Goal: Transaction & Acquisition: Purchase product/service

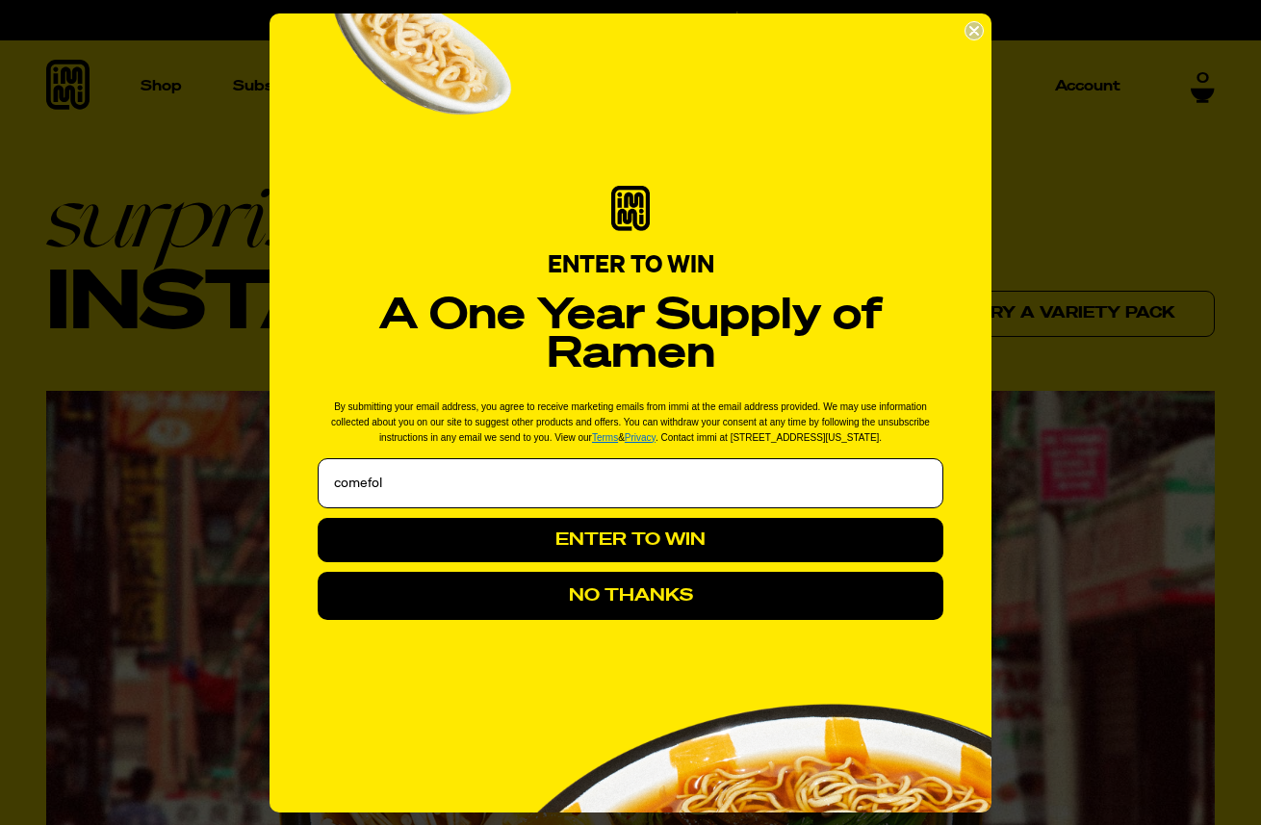
type input "[EMAIL_ADDRESS][DOMAIN_NAME]"
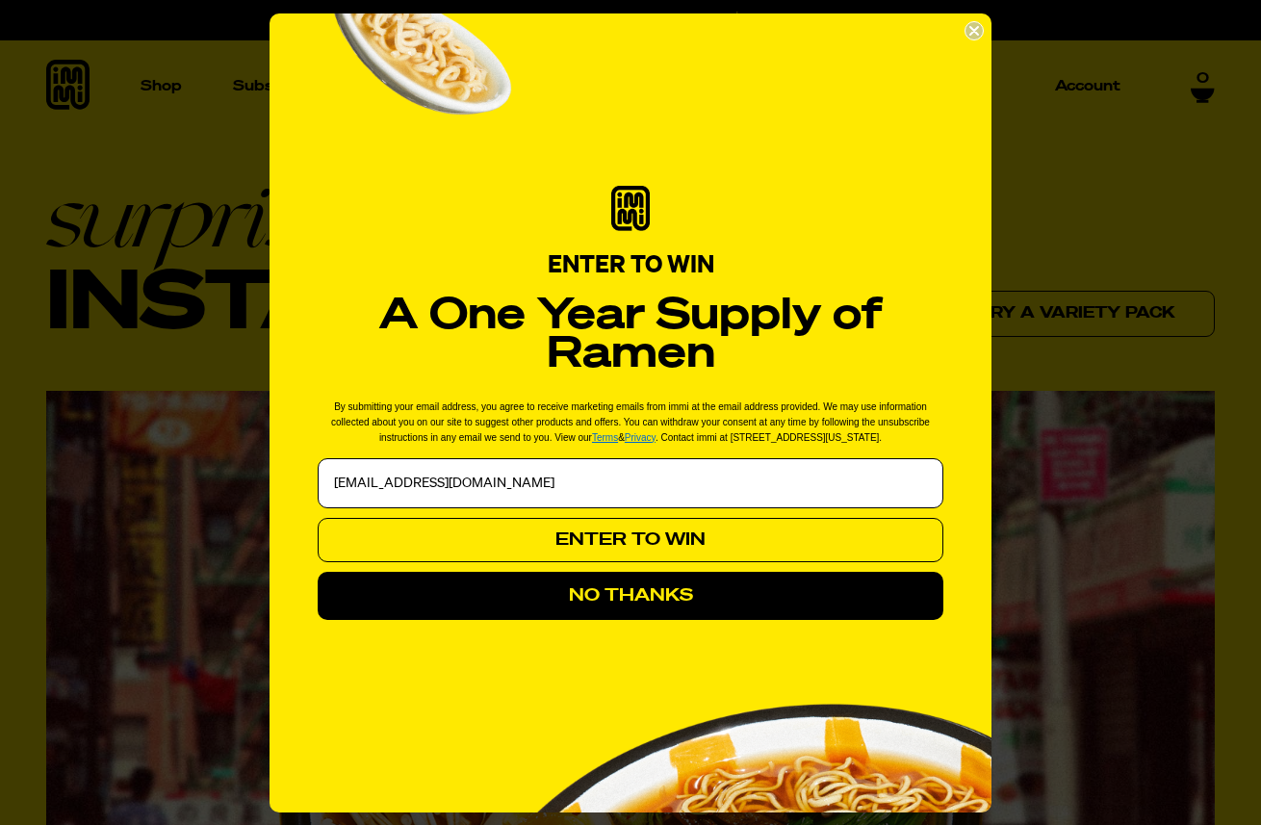
click at [587, 547] on button "ENTER TO WIN" at bounding box center [631, 540] width 626 height 44
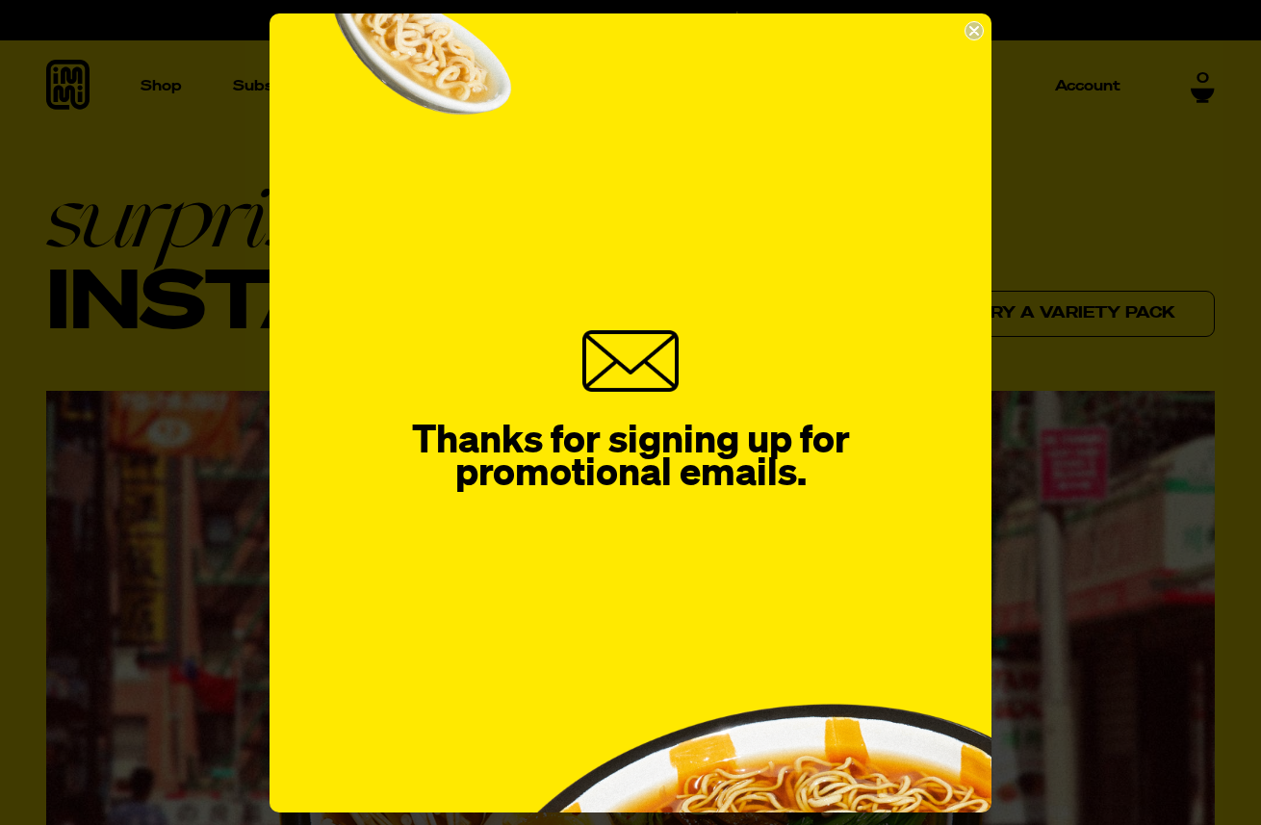
click at [972, 31] on circle "Close dialog" at bounding box center [975, 30] width 18 height 18
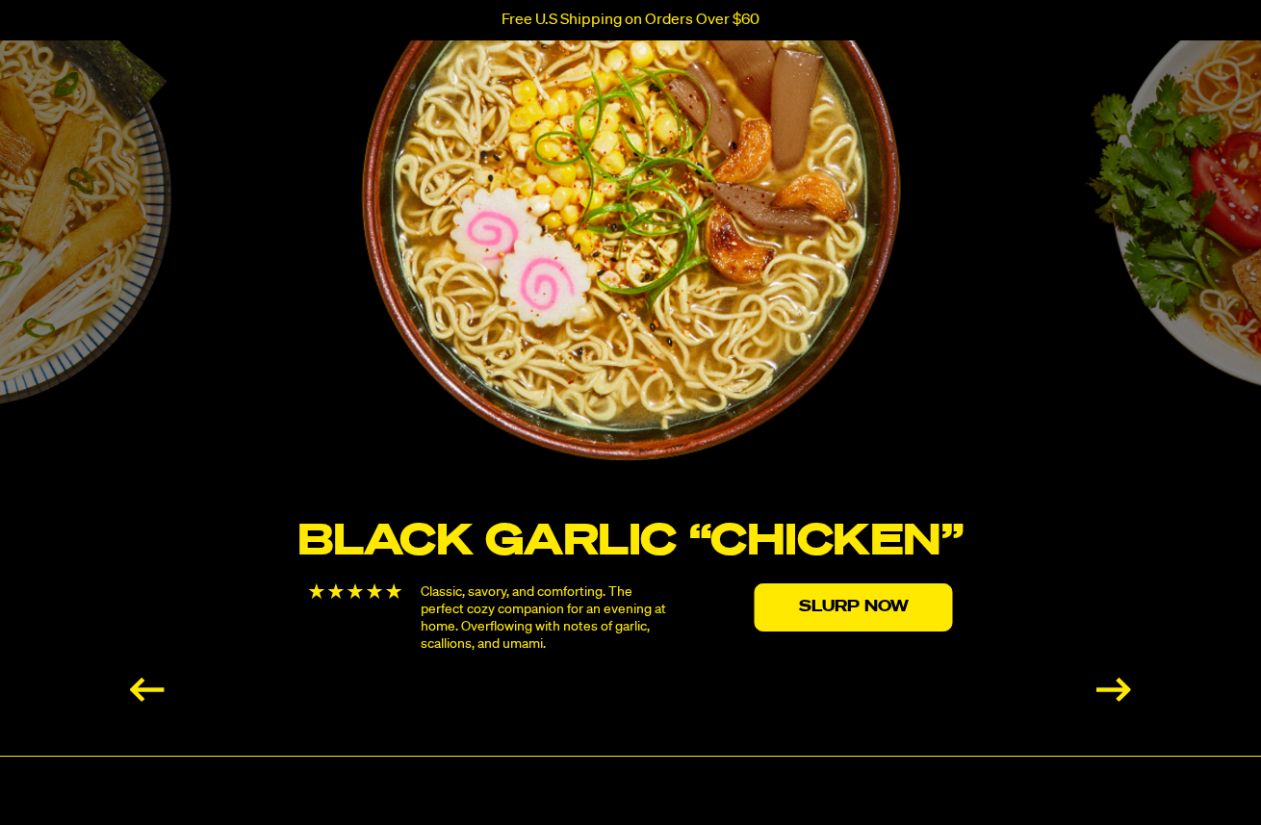
scroll to position [3323, 0]
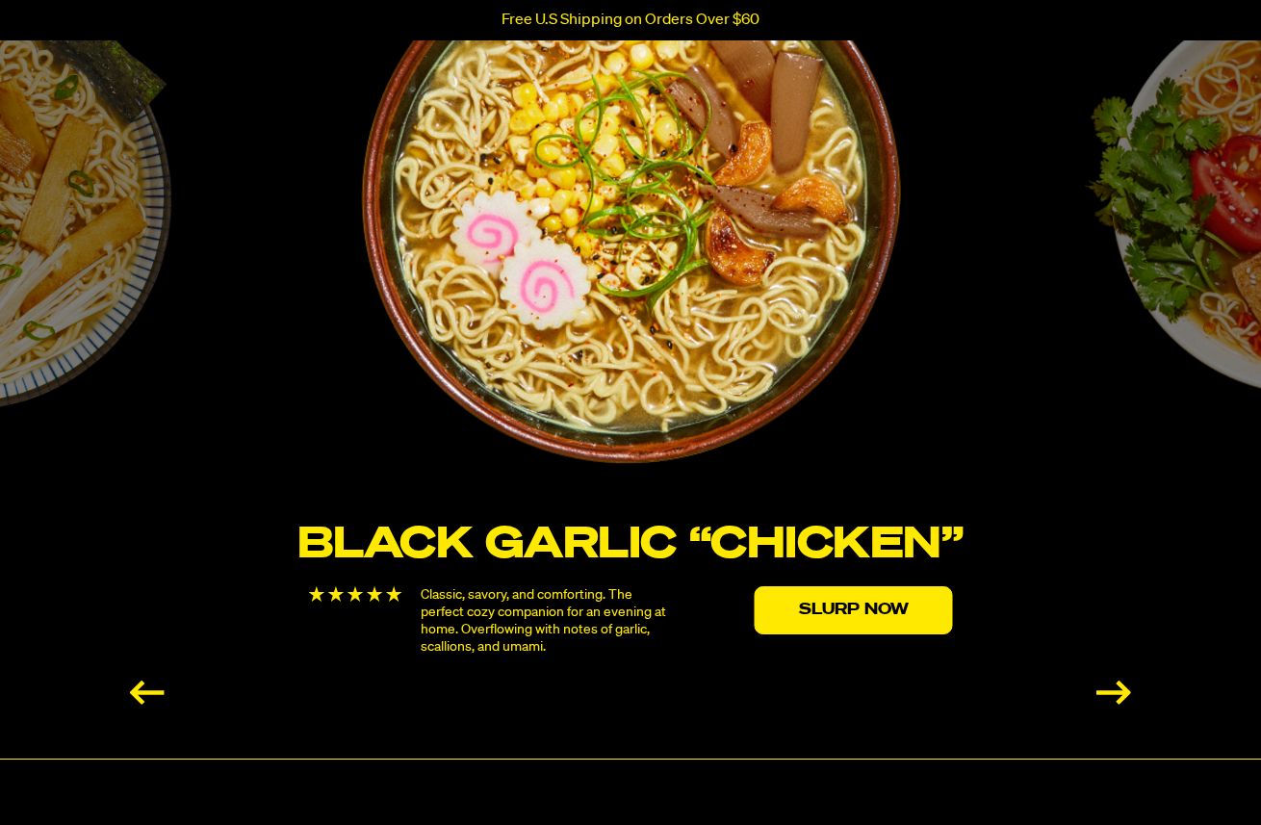
click at [1120, 682] on div "Next slide" at bounding box center [1114, 693] width 35 height 24
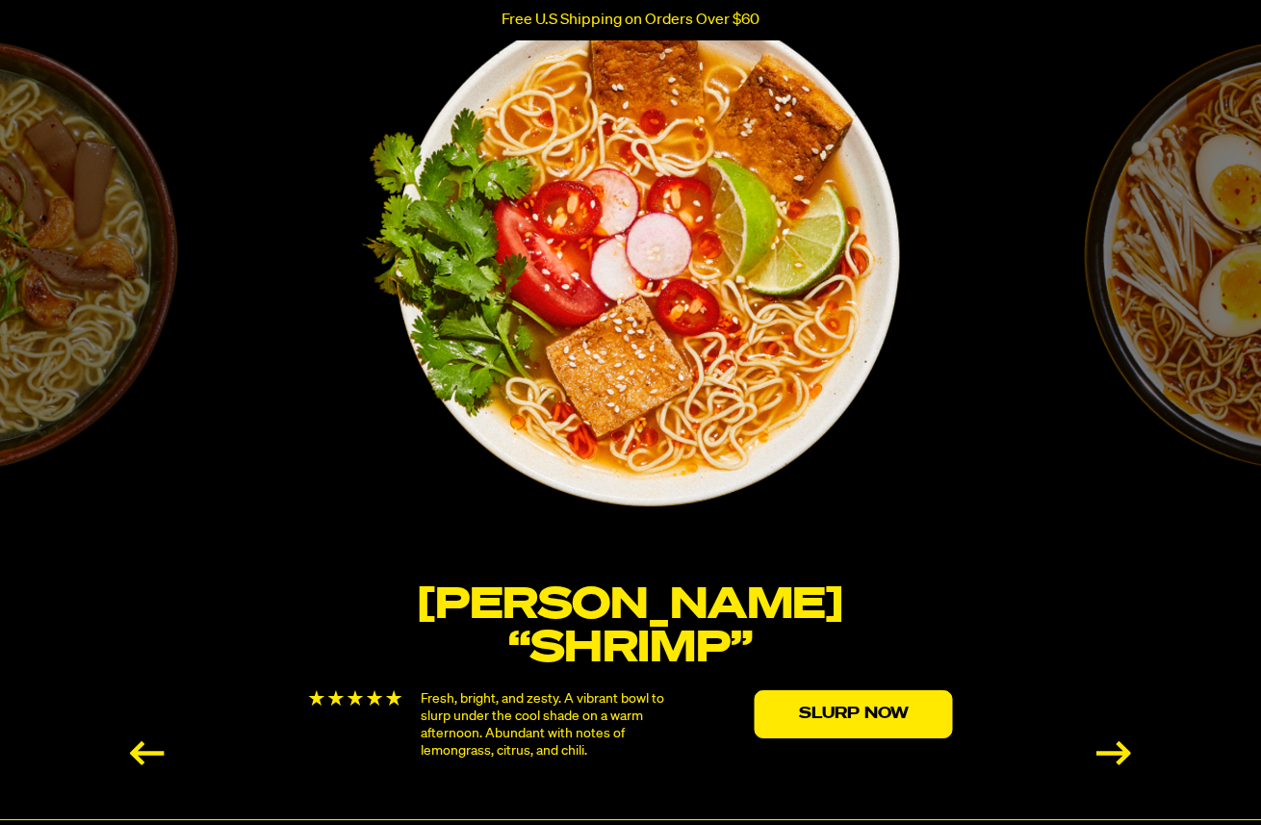
scroll to position [3266, 0]
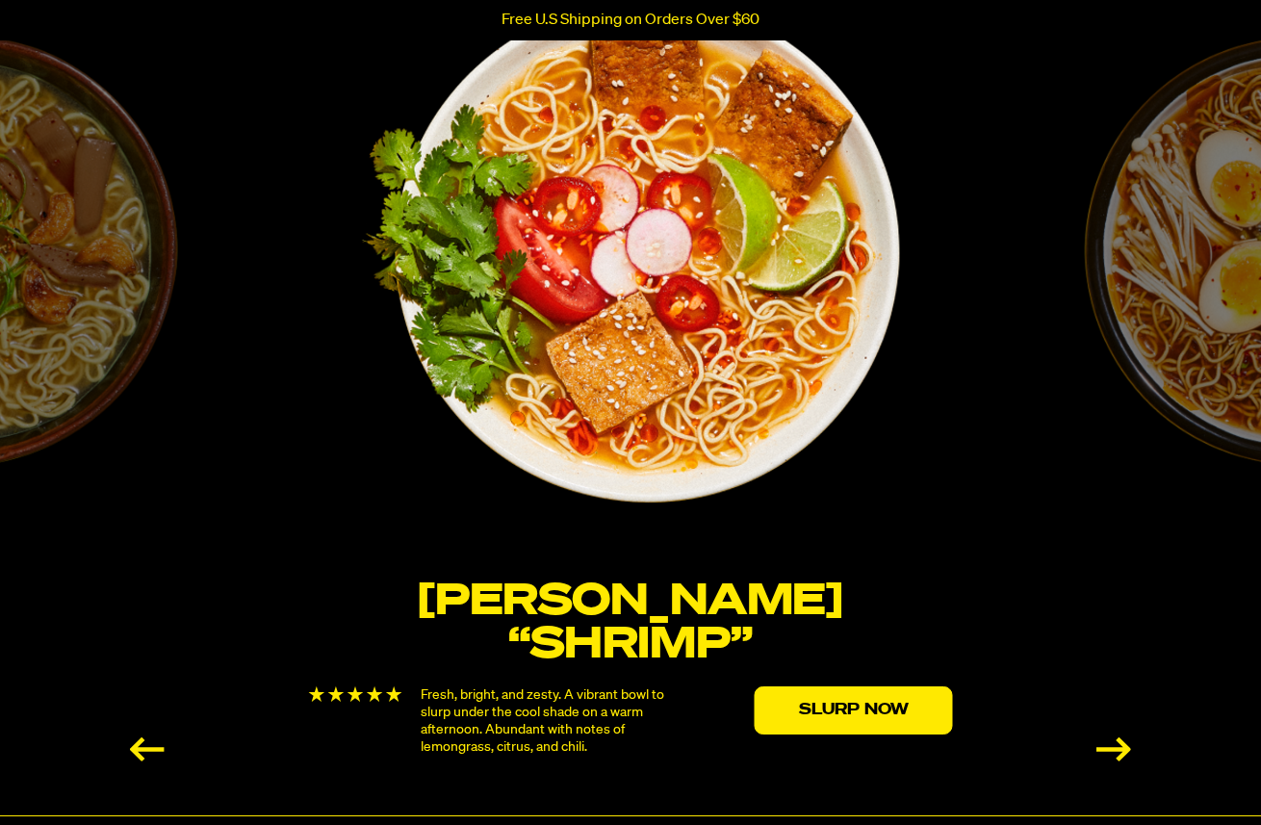
click at [1111, 738] on div "Next slide" at bounding box center [1114, 750] width 35 height 24
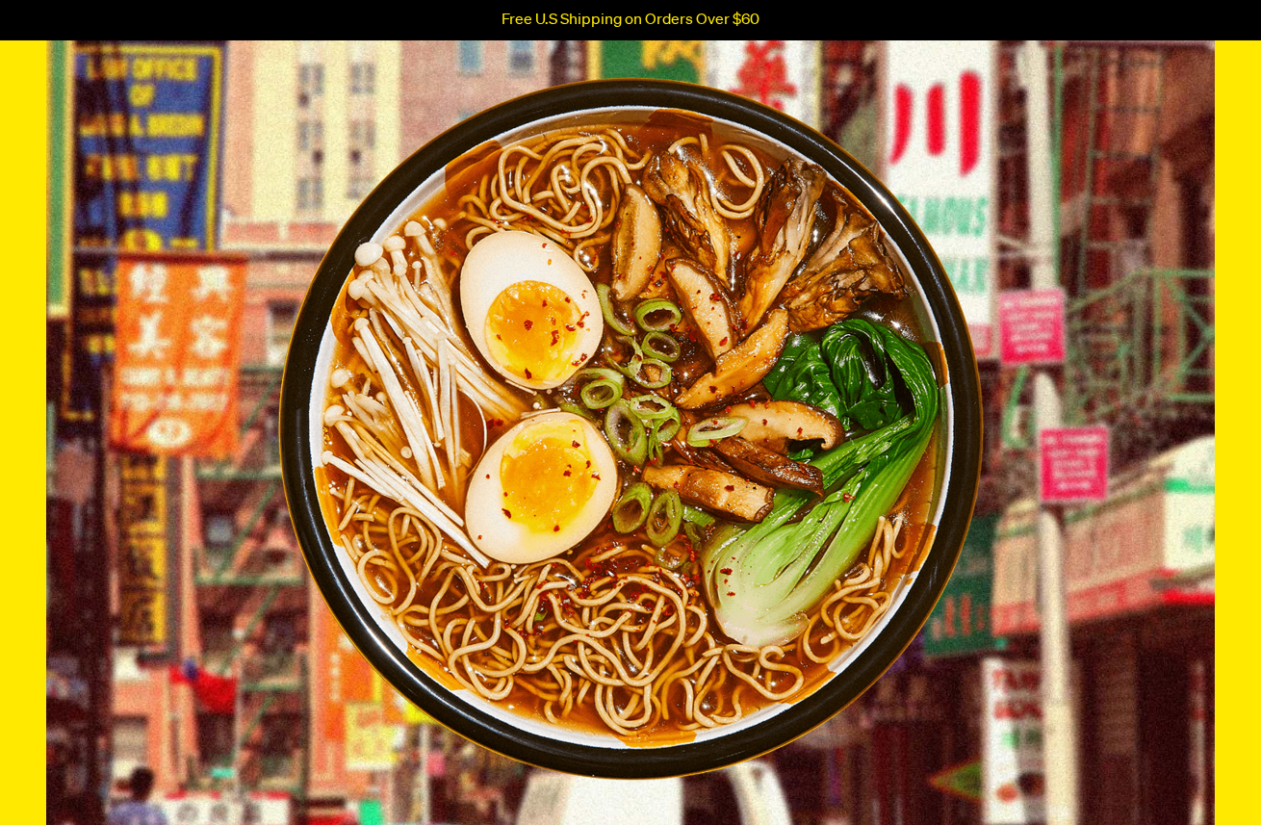
scroll to position [0, 0]
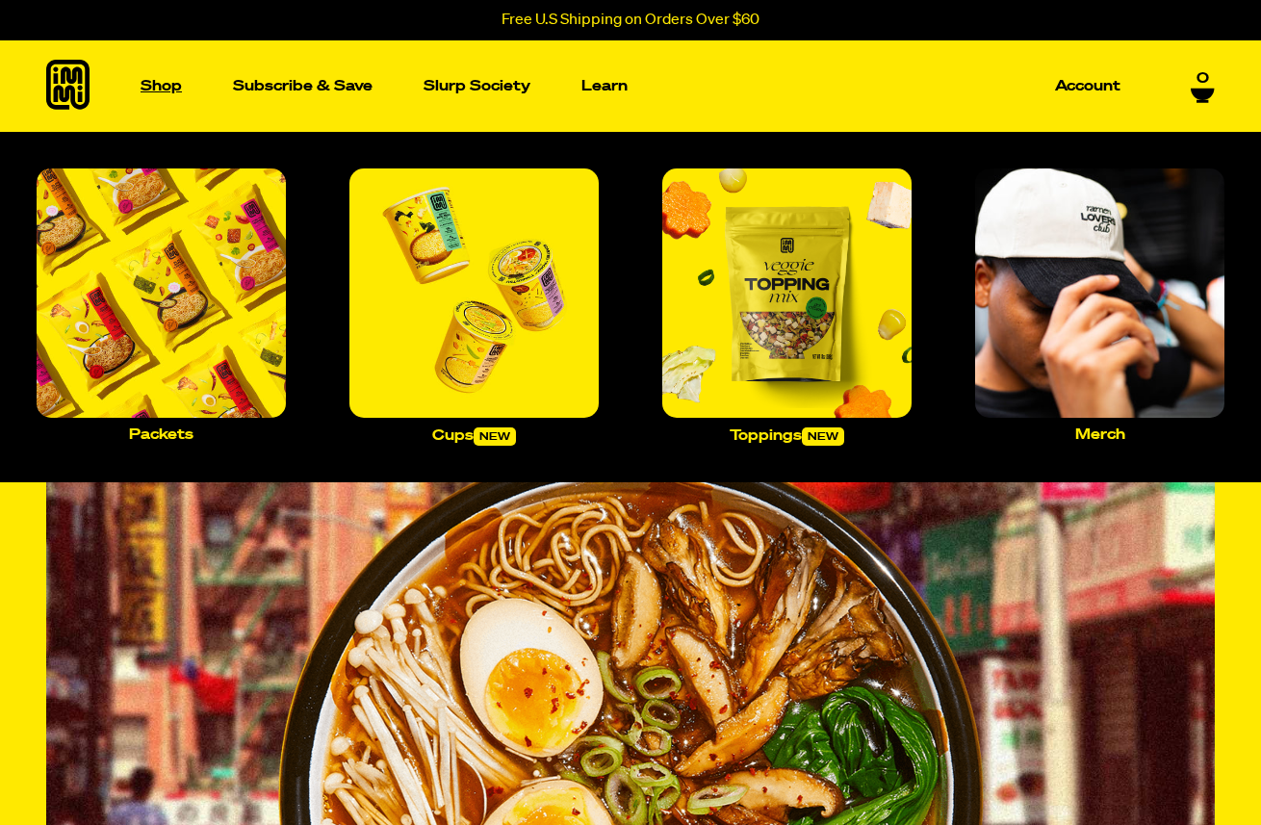
click at [169, 87] on p "Shop" at bounding box center [161, 86] width 41 height 14
click at [201, 357] on img "Main navigation" at bounding box center [161, 293] width 249 height 249
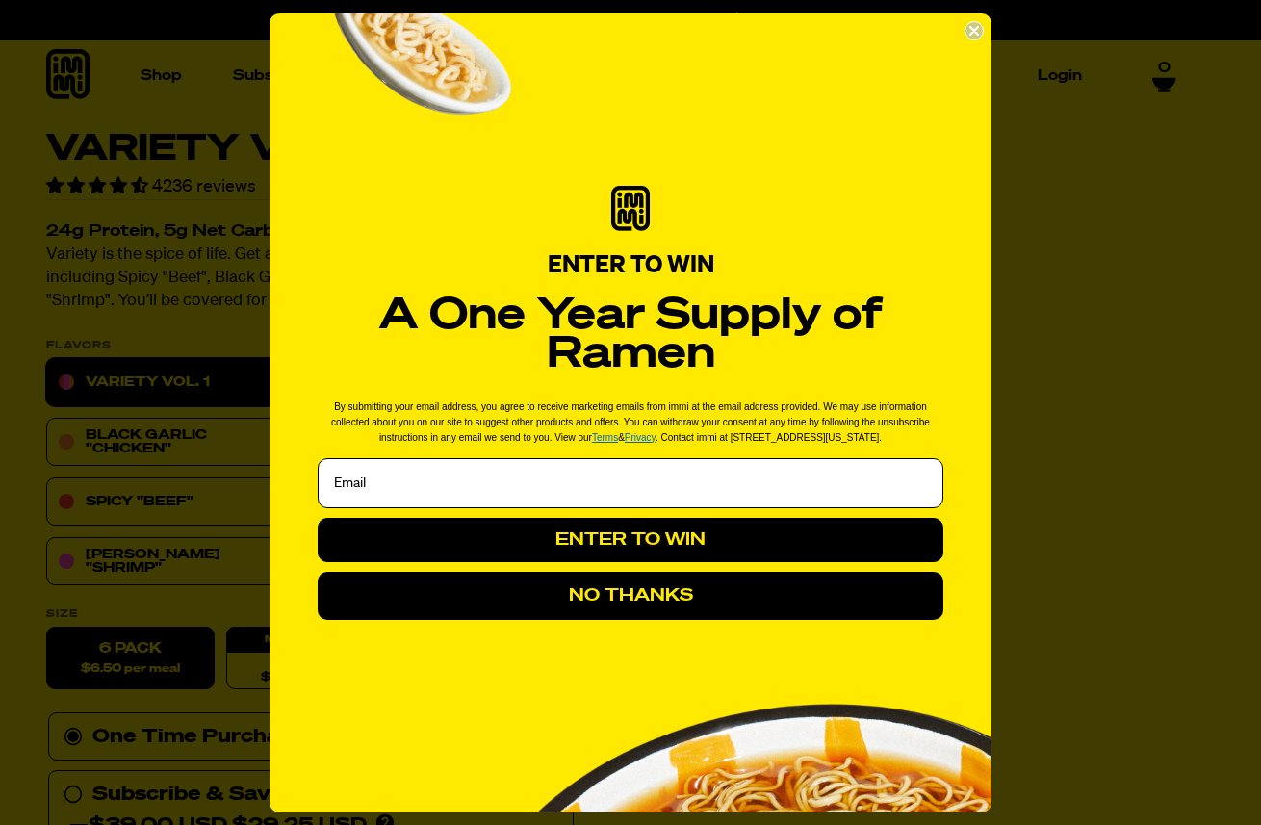
click at [973, 26] on circle "Close dialog" at bounding box center [975, 30] width 18 height 18
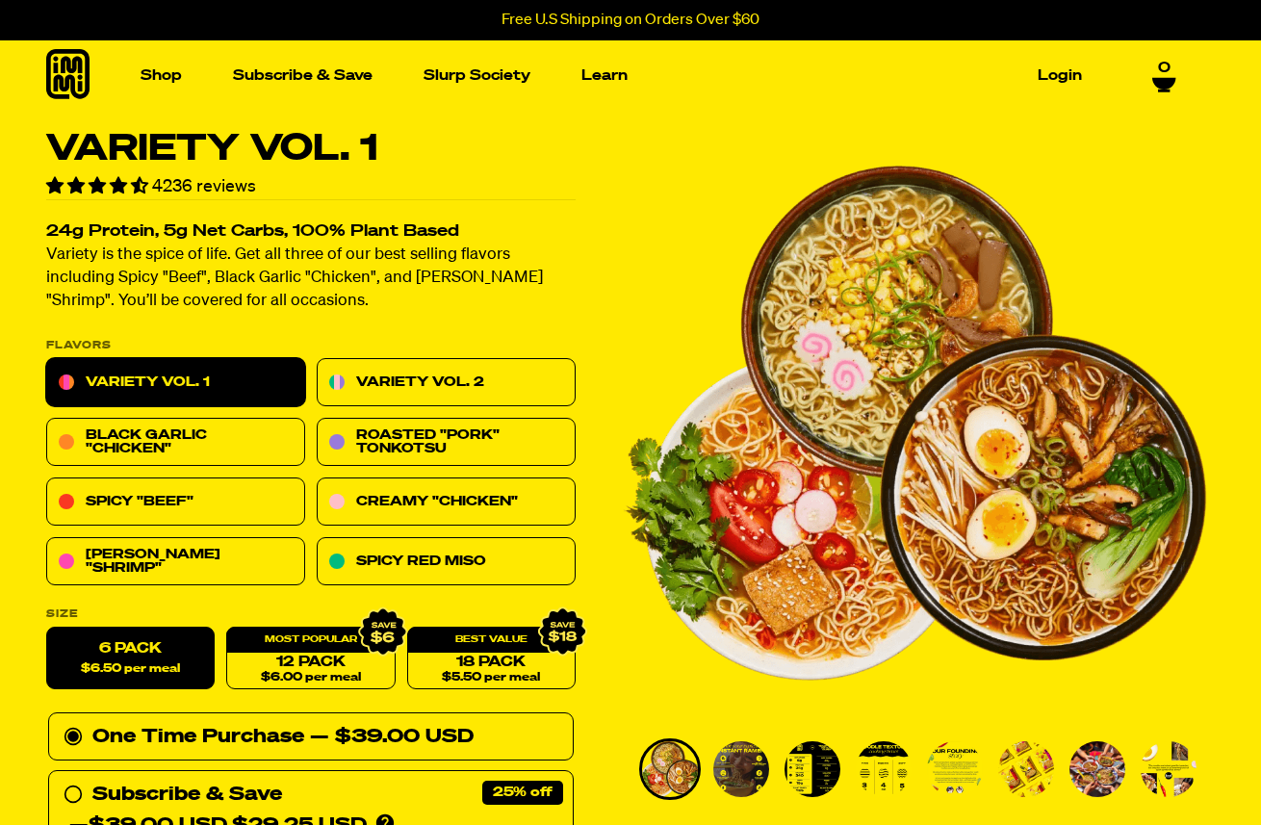
click at [257, 376] on link "Variety Vol. 1" at bounding box center [175, 383] width 259 height 48
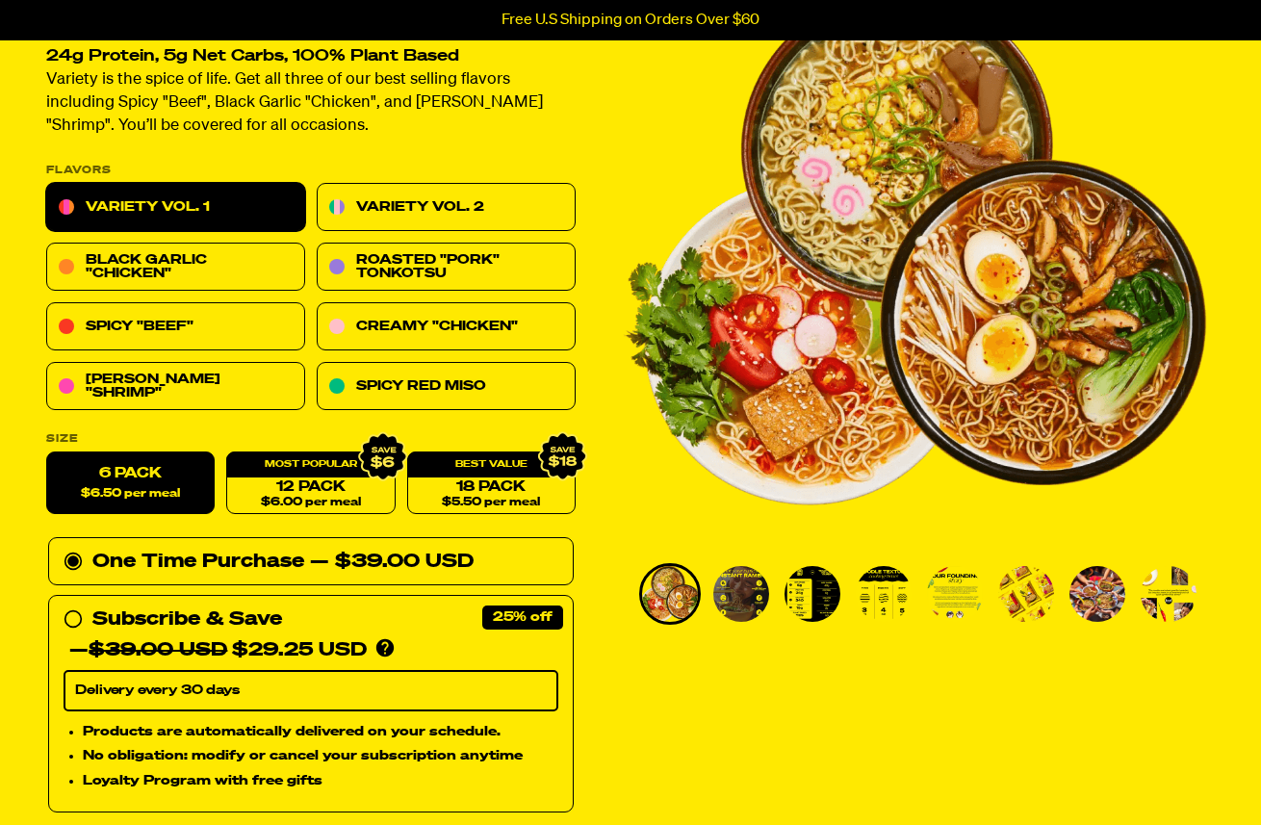
scroll to position [185, 0]
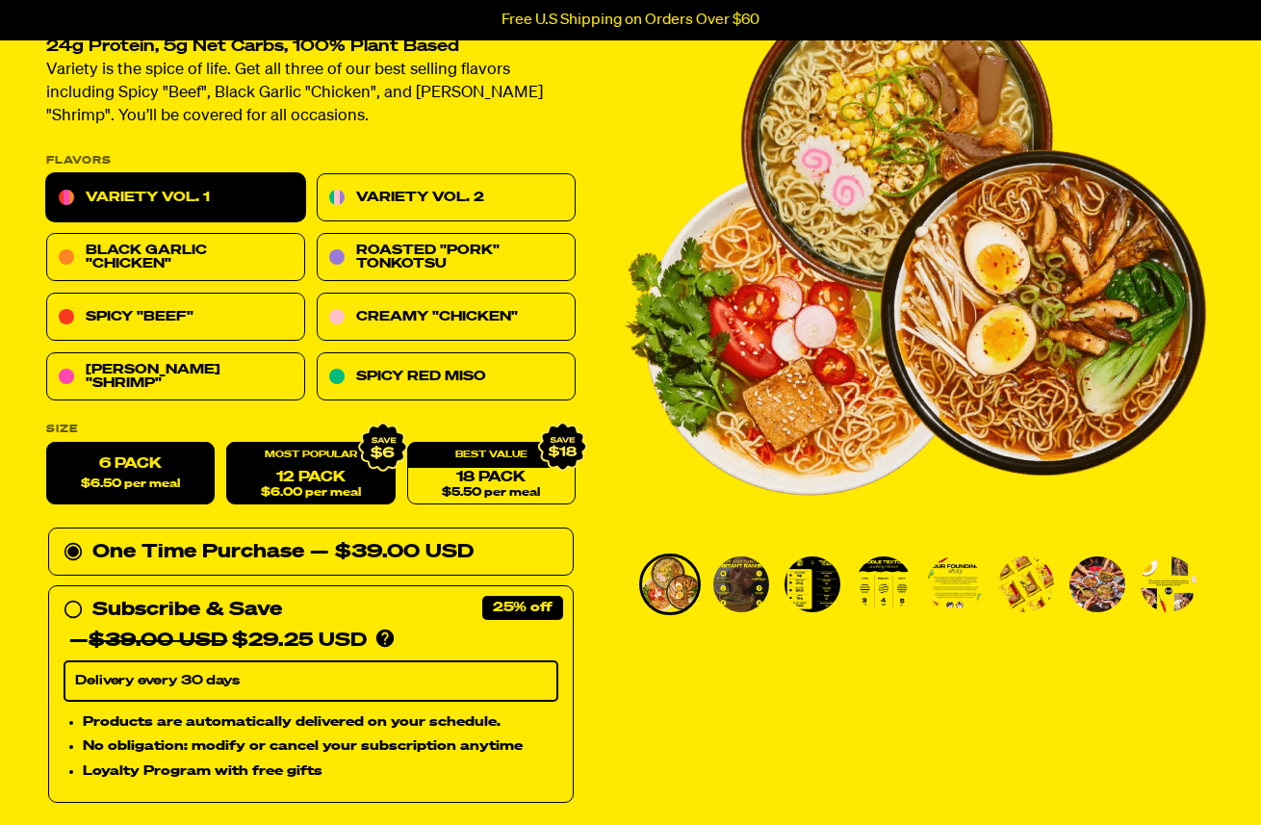
click at [296, 444] on div "12 Pack $6.00 per meal" at bounding box center [310, 474] width 169 height 63
click at [296, 464] on div "12 Pack $6.00 per meal" at bounding box center [310, 474] width 169 height 63
click at [294, 469] on link "12 Pack $6.00 per meal" at bounding box center [310, 474] width 169 height 63
radio input "false"
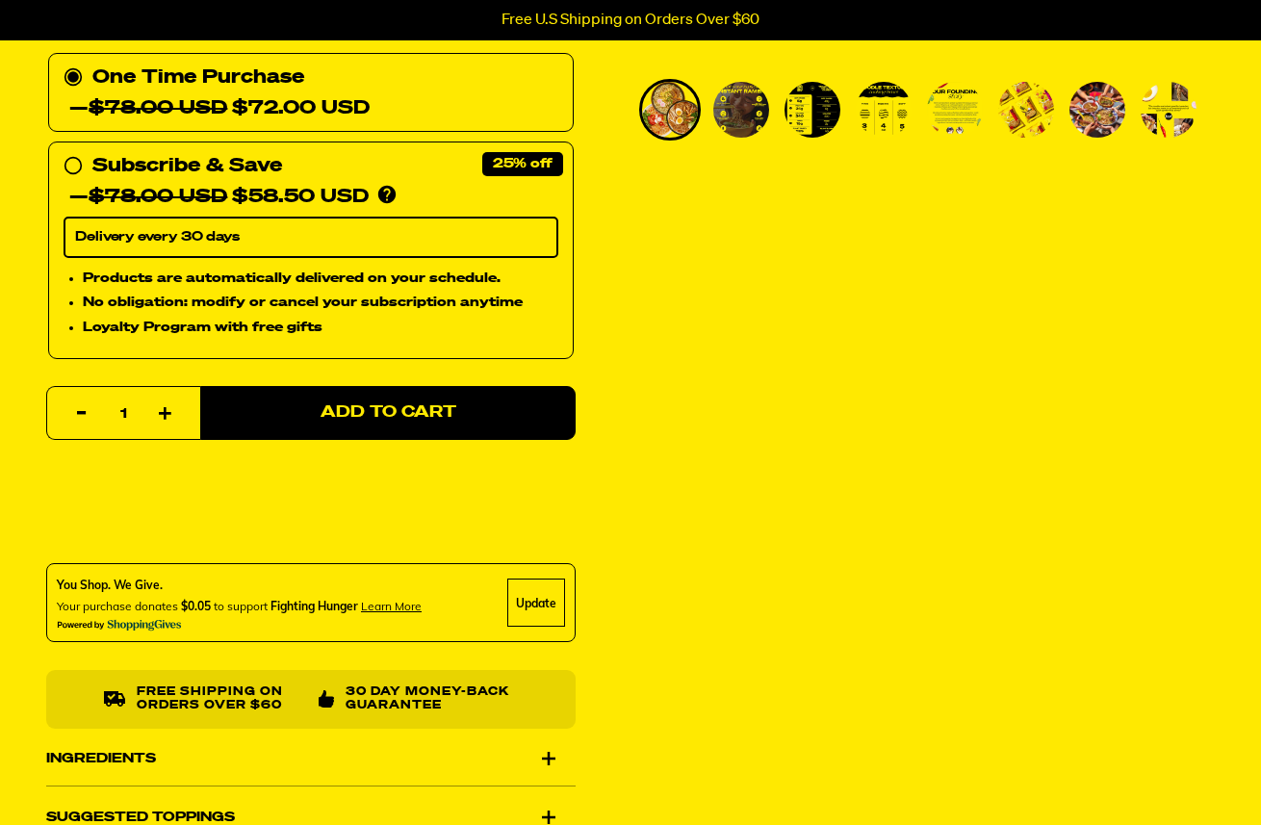
scroll to position [661, 0]
